Goal: Information Seeking & Learning: Learn about a topic

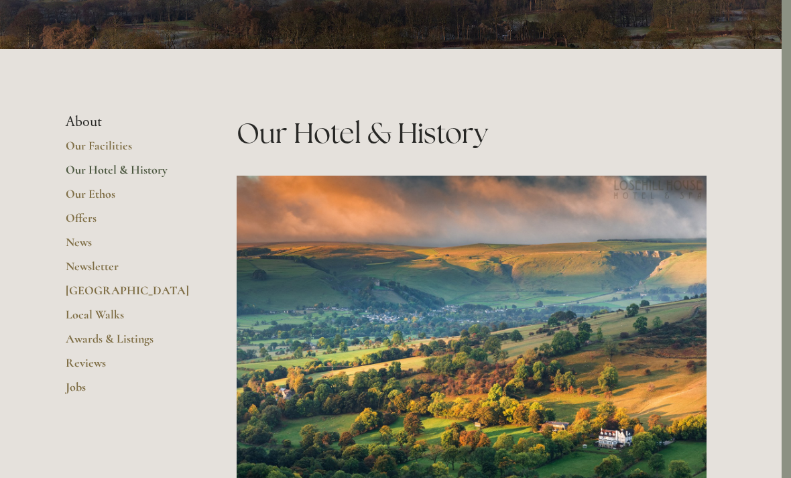
scroll to position [231, 9]
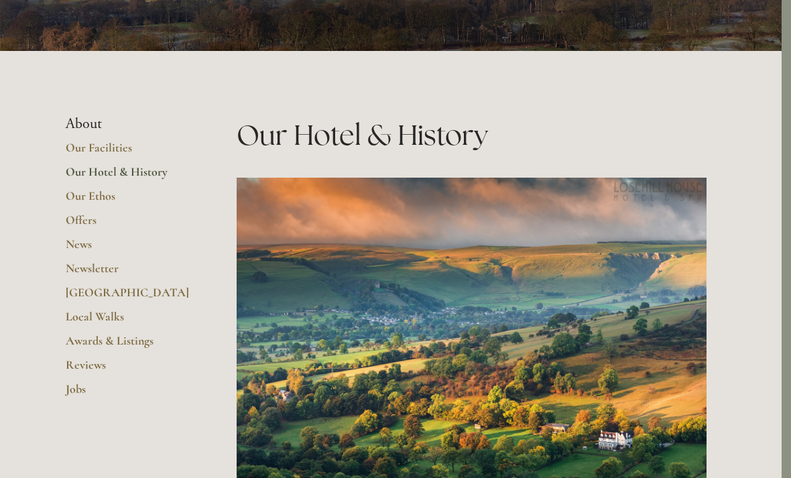
click at [76, 199] on link "Our Ethos" at bounding box center [130, 200] width 128 height 24
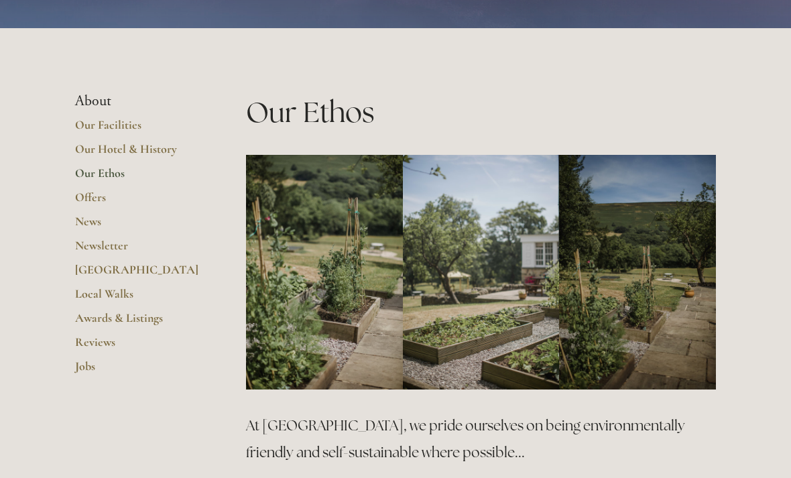
scroll to position [173, 0]
click at [87, 223] on link "News" at bounding box center [139, 226] width 128 height 24
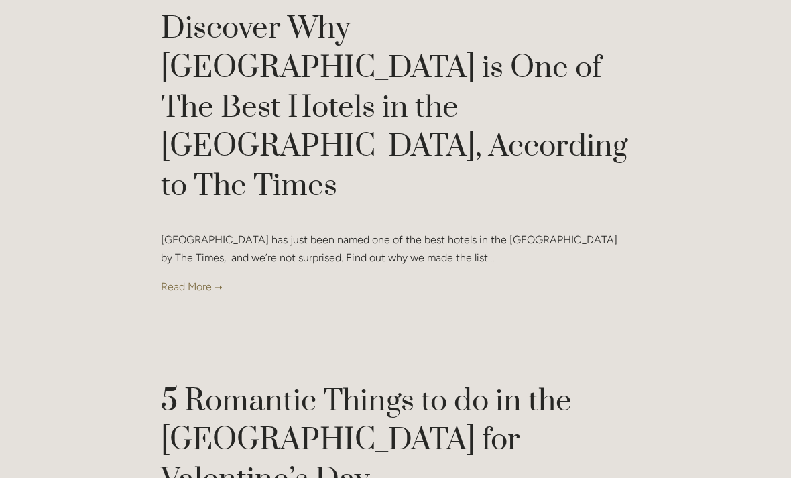
scroll to position [492, 0]
click at [178, 278] on link at bounding box center [395, 287] width 469 height 18
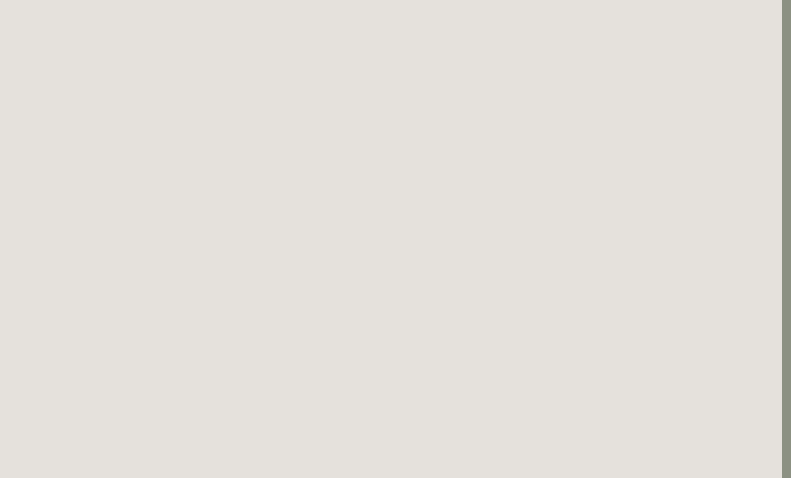
scroll to position [868, 9]
